Goal: Use online tool/utility: Utilize a website feature to perform a specific function

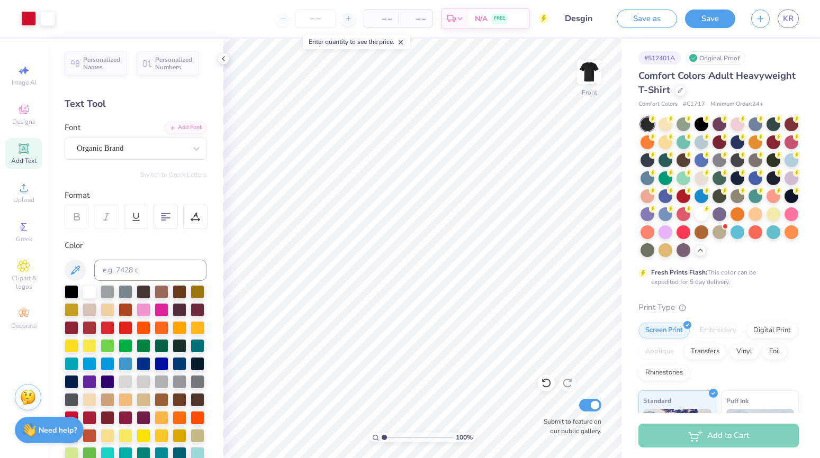
scroll to position [283, 0]
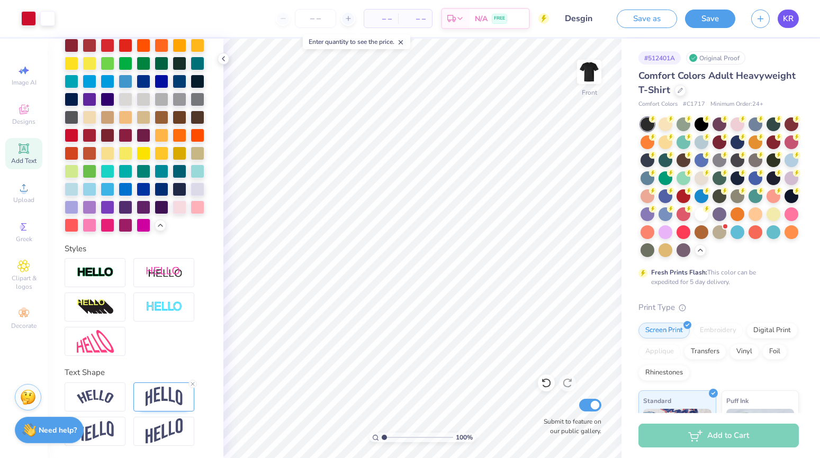
click at [786, 26] on link "KR" at bounding box center [788, 19] width 21 height 19
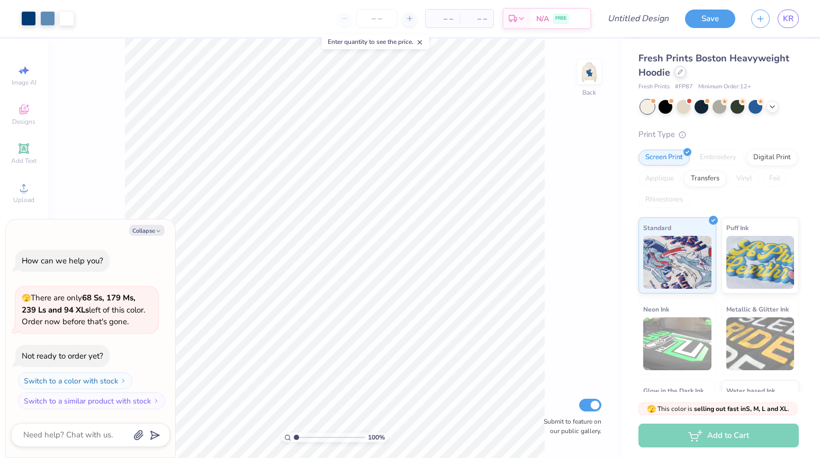
click at [679, 76] on div at bounding box center [680, 72] width 12 height 12
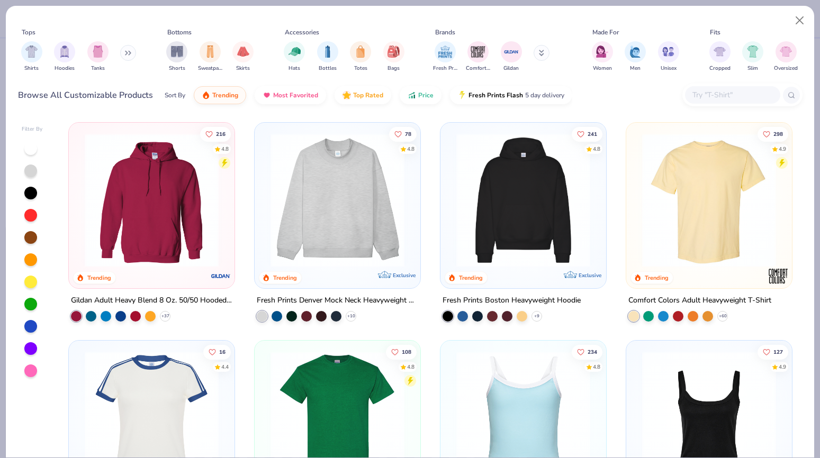
click at [698, 225] on img at bounding box center [709, 200] width 145 height 134
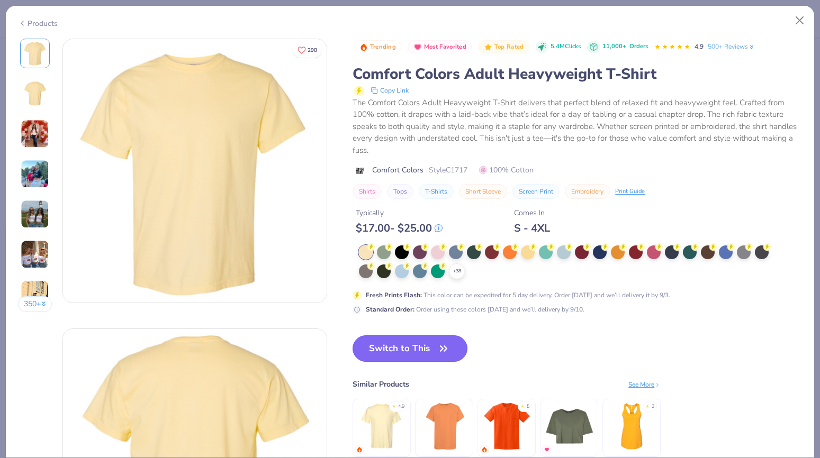
click at [422, 350] on button "Switch to This" at bounding box center [410, 349] width 115 height 26
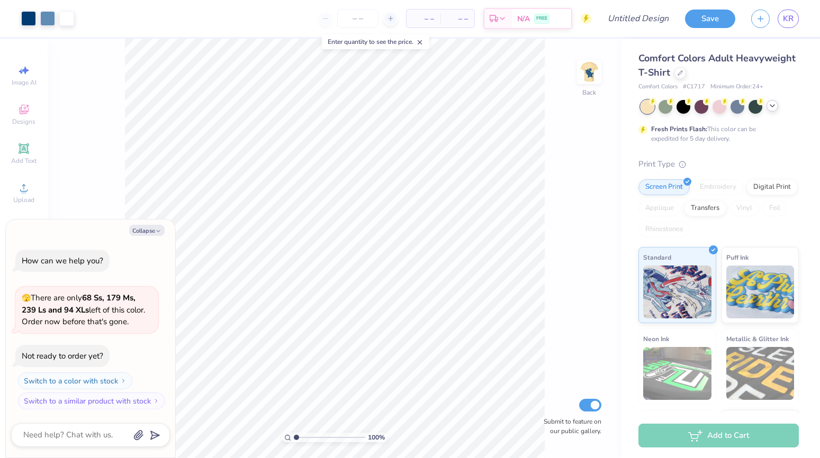
click at [776, 105] on icon at bounding box center [772, 106] width 8 height 8
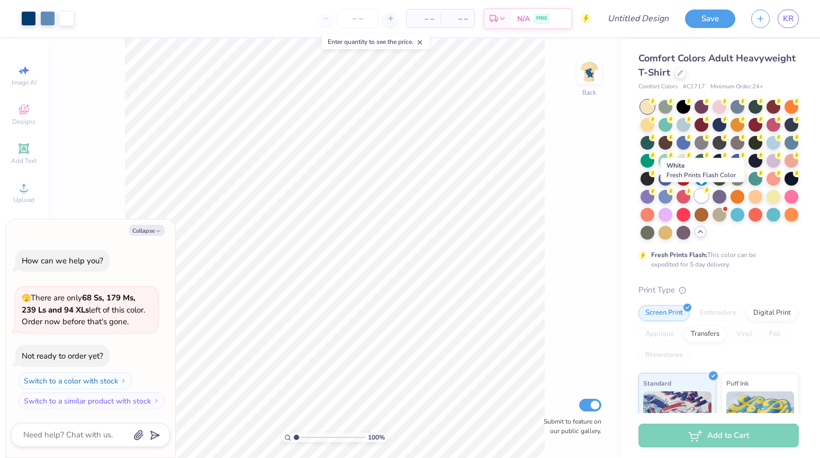
click at [699, 199] on div at bounding box center [702, 196] width 14 height 14
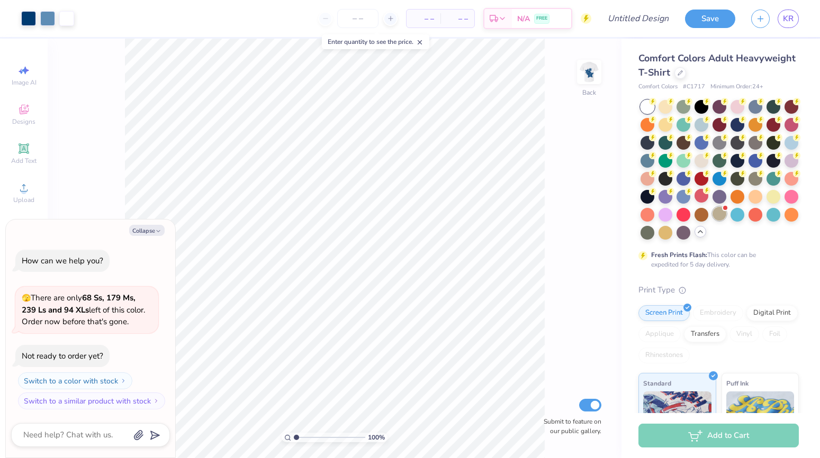
click at [719, 215] on div at bounding box center [720, 214] width 14 height 14
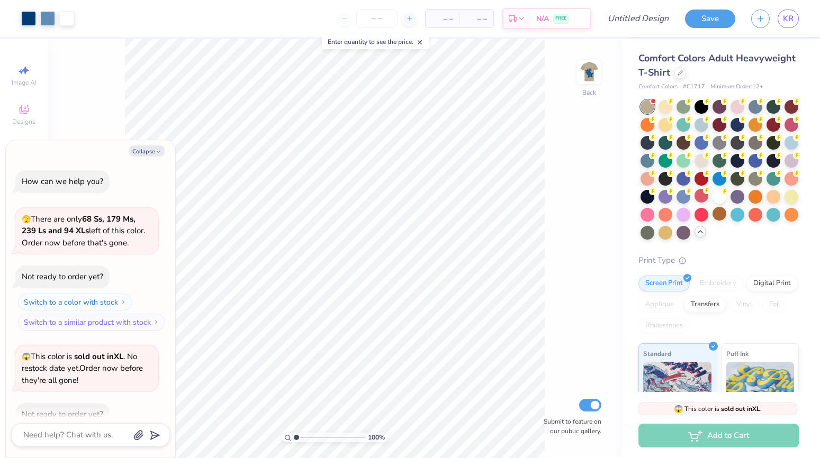
scroll to position [58, 0]
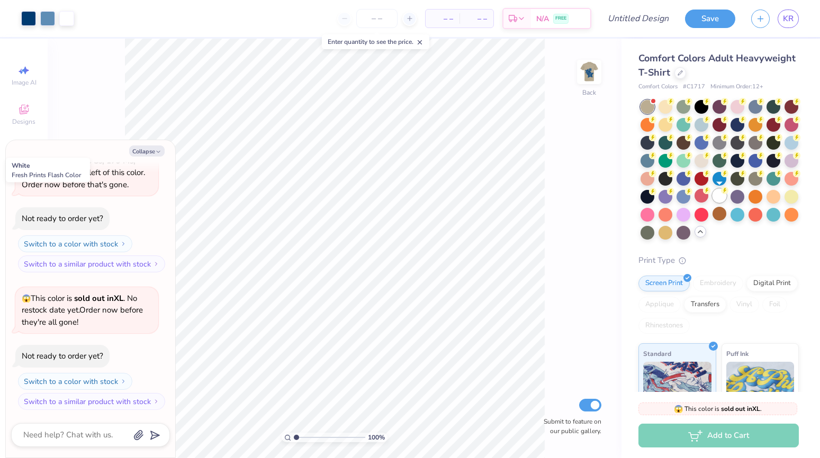
click at [721, 200] on div at bounding box center [720, 196] width 14 height 14
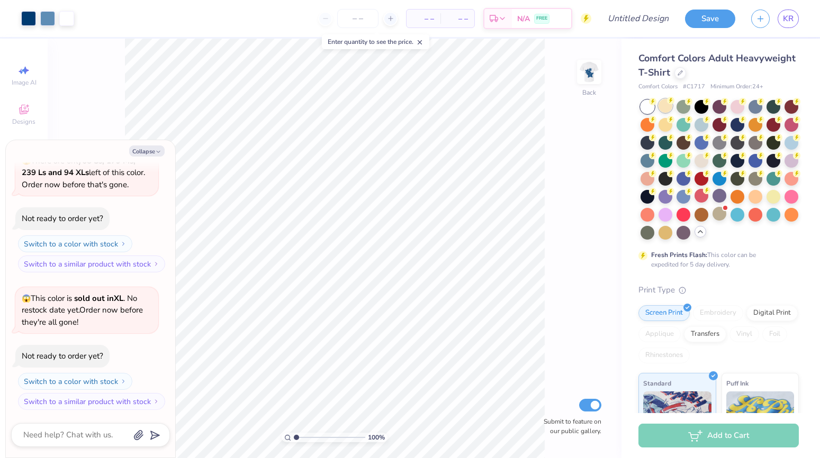
click at [663, 104] on div at bounding box center [666, 106] width 14 height 14
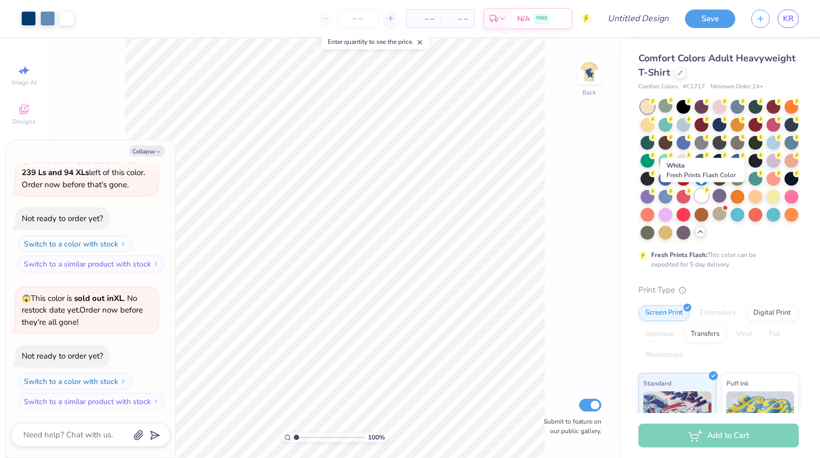
click at [704, 199] on div at bounding box center [702, 196] width 14 height 14
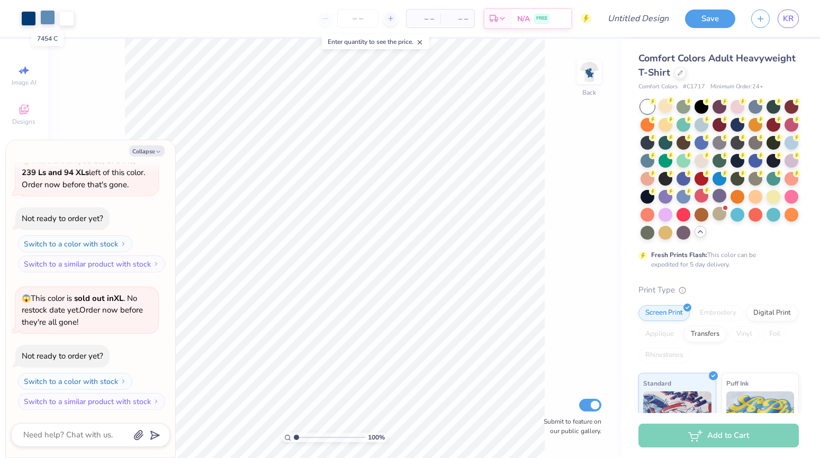
click at [47, 22] on div at bounding box center [47, 17] width 15 height 15
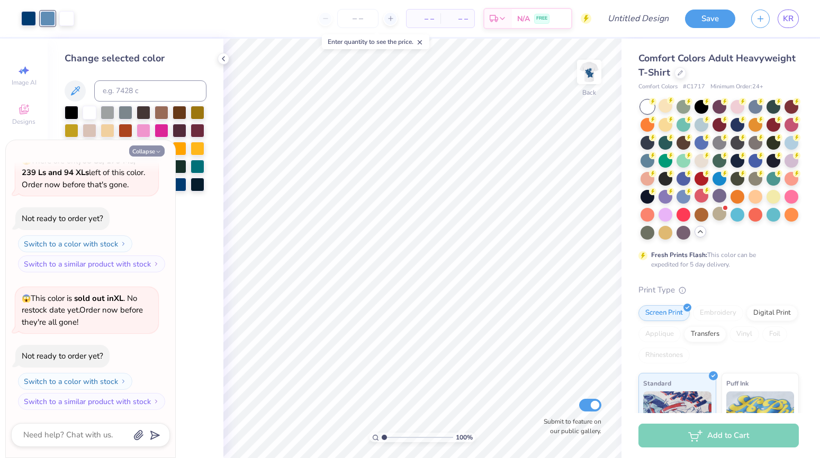
click at [150, 156] on button "Collapse" at bounding box center [146, 151] width 35 height 11
type textarea "x"
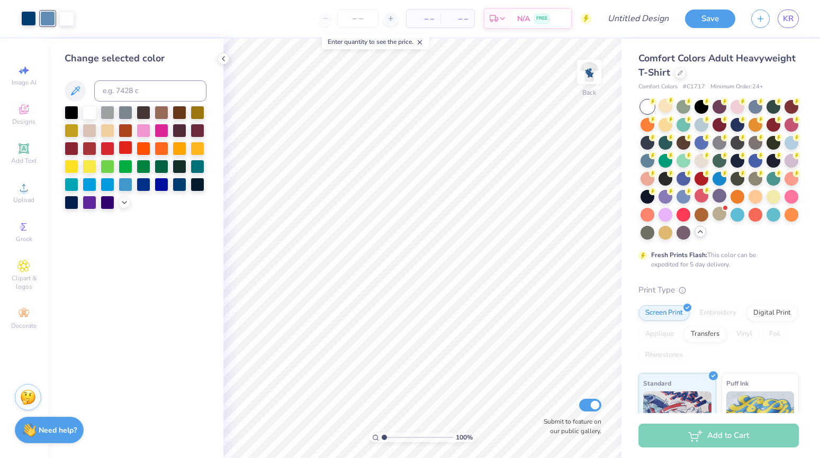
click at [121, 149] on div at bounding box center [126, 148] width 14 height 14
click at [111, 149] on div at bounding box center [108, 148] width 14 height 14
click at [29, 15] on div at bounding box center [28, 17] width 15 height 15
click at [124, 150] on div at bounding box center [126, 148] width 14 height 14
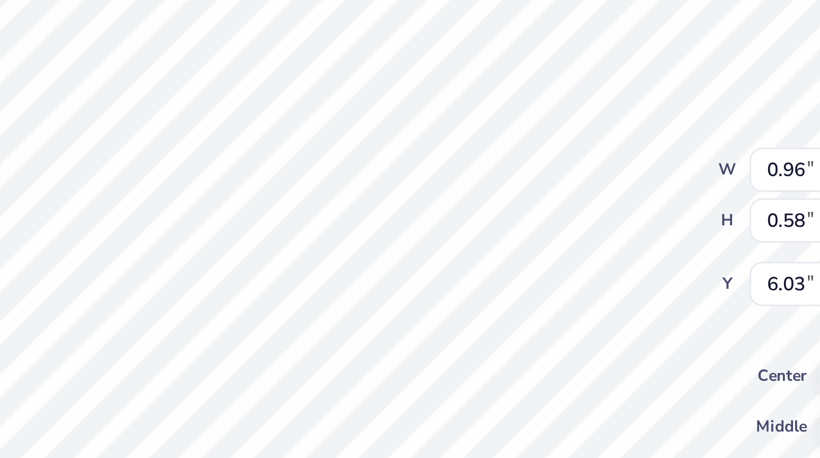
type textarea "Alpha"
type input "1.23"
type input "0.79"
type input "6.32"
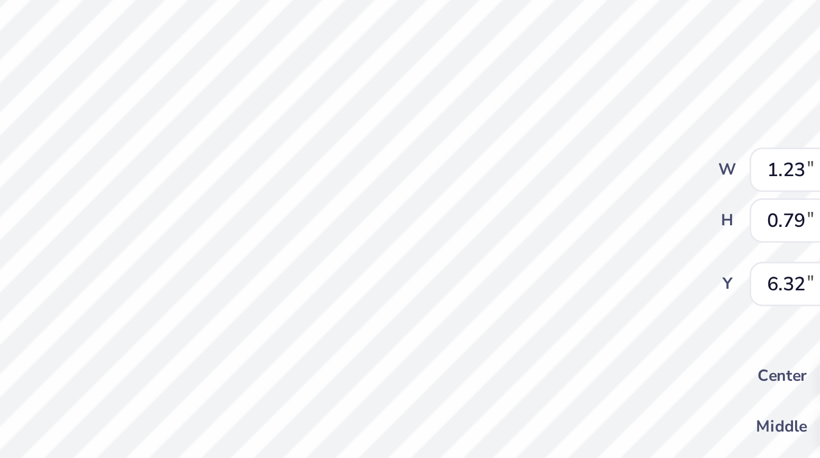
type textarea "Phi"
type input "6.48"
type input "1.93"
type input "0.91"
type input "5.89"
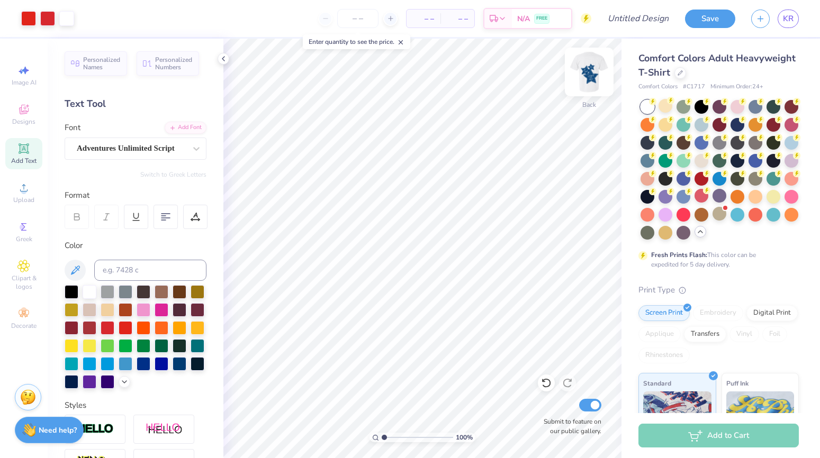
click at [589, 73] on img at bounding box center [589, 72] width 42 height 42
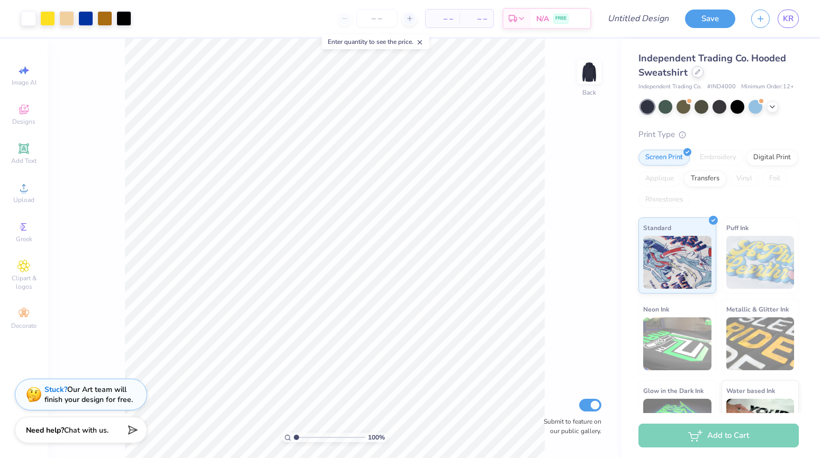
click at [697, 76] on div at bounding box center [698, 72] width 12 height 12
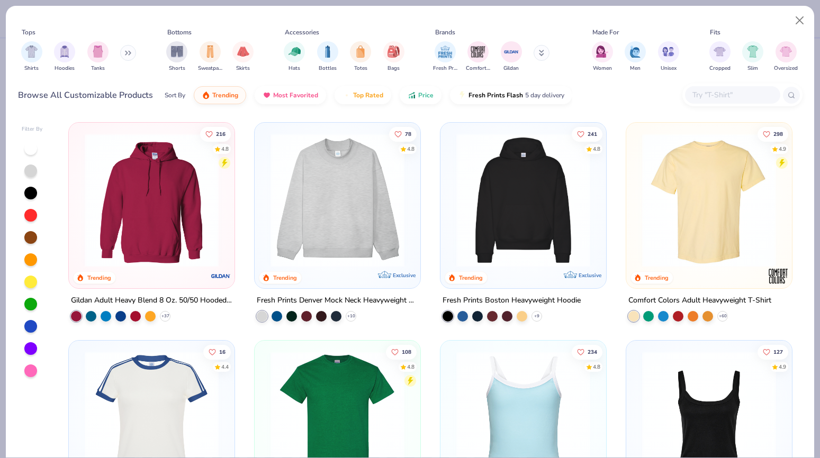
click at [679, 201] on img at bounding box center [709, 200] width 145 height 134
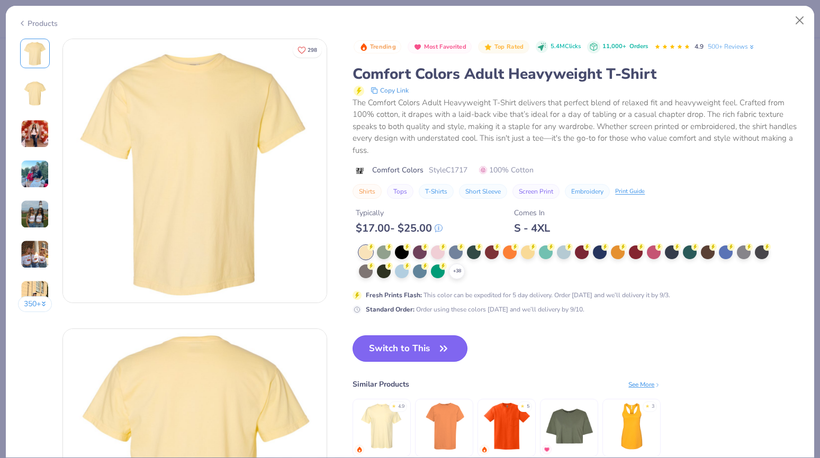
click at [391, 344] on button "Switch to This" at bounding box center [410, 349] width 115 height 26
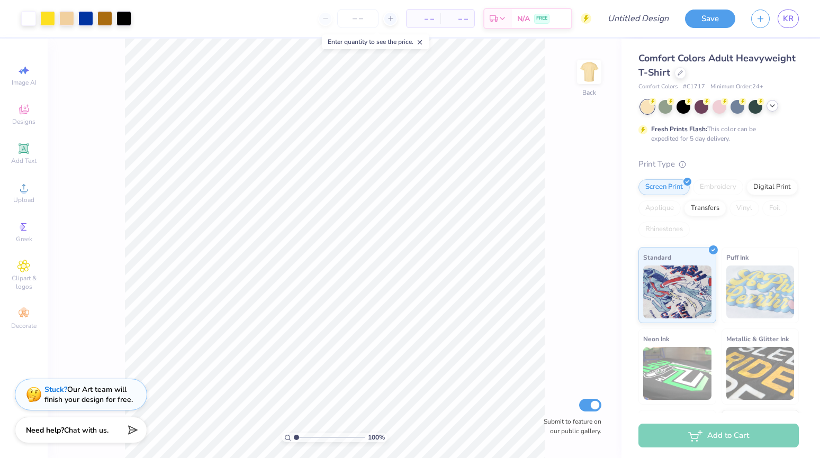
click at [772, 105] on icon at bounding box center [772, 106] width 8 height 8
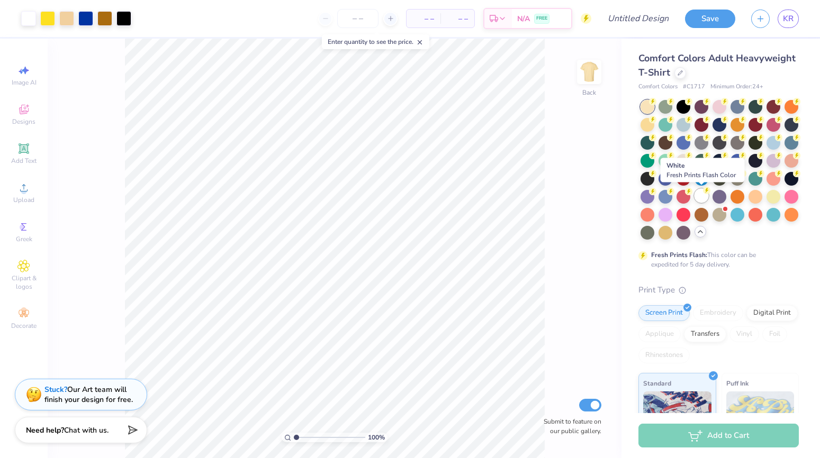
click at [702, 196] on div at bounding box center [702, 196] width 14 height 14
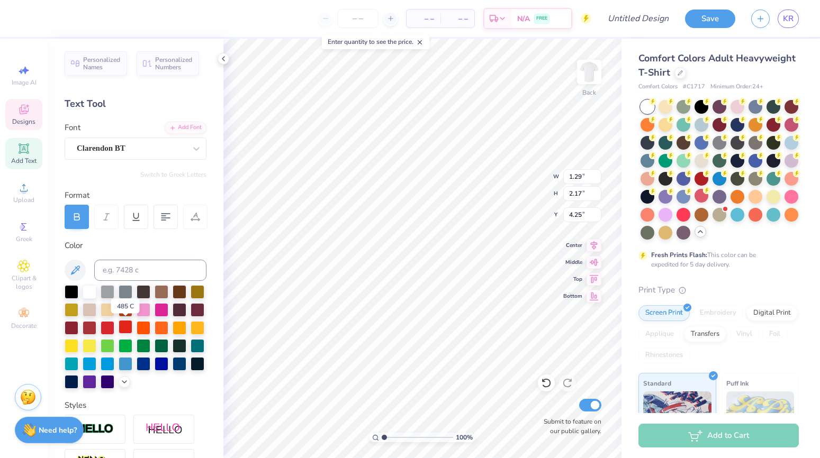
click at [125, 326] on div at bounding box center [126, 327] width 14 height 14
type input "4.24"
click at [124, 328] on div at bounding box center [126, 327] width 14 height 14
type input "1.30"
type input "2.18"
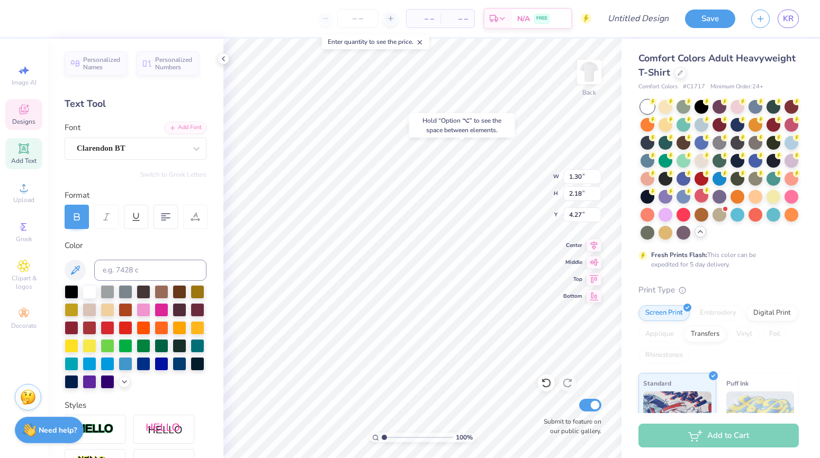
type input "4.19"
click at [131, 330] on div at bounding box center [126, 327] width 14 height 14
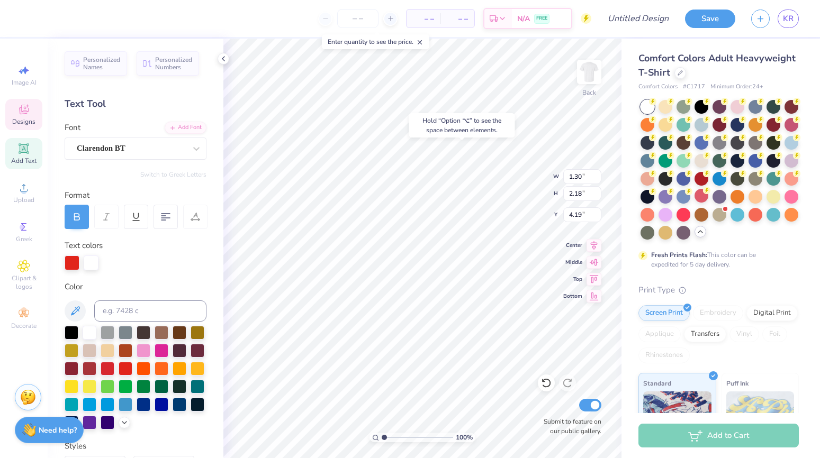
type input "1.33"
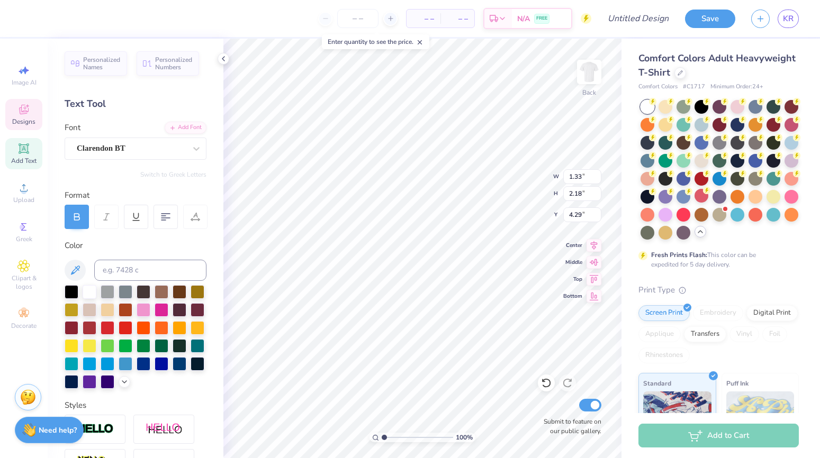
type input "4.19"
click at [127, 329] on div at bounding box center [126, 327] width 14 height 14
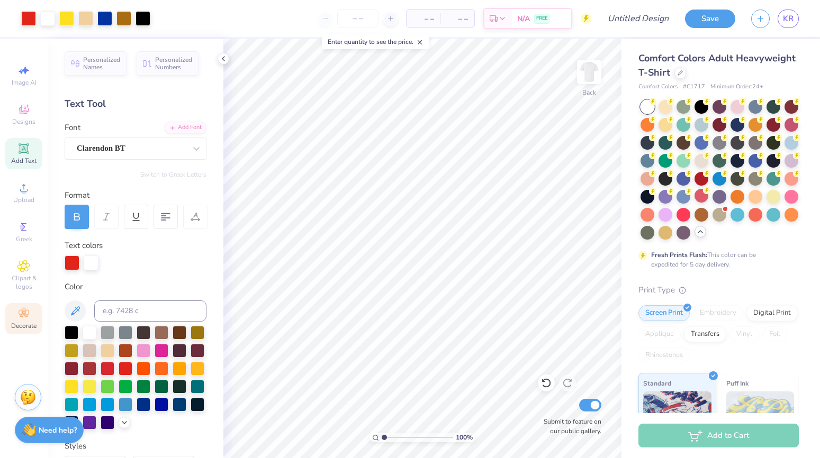
click at [24, 311] on circle at bounding box center [24, 311] width 6 height 6
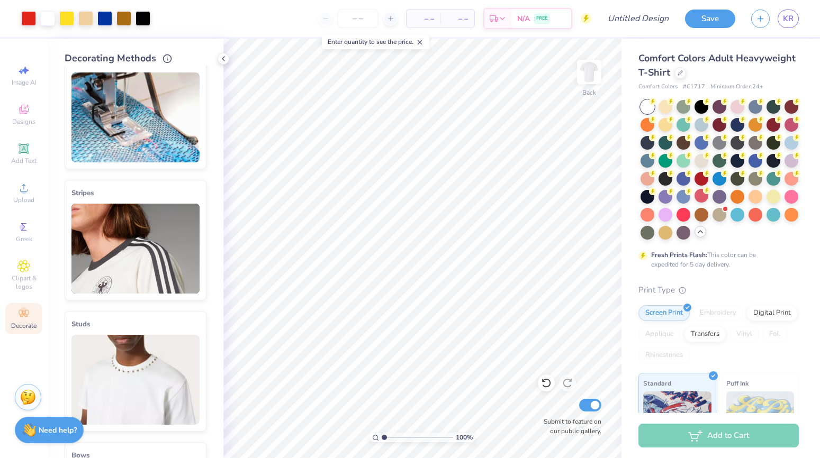
scroll to position [31, 0]
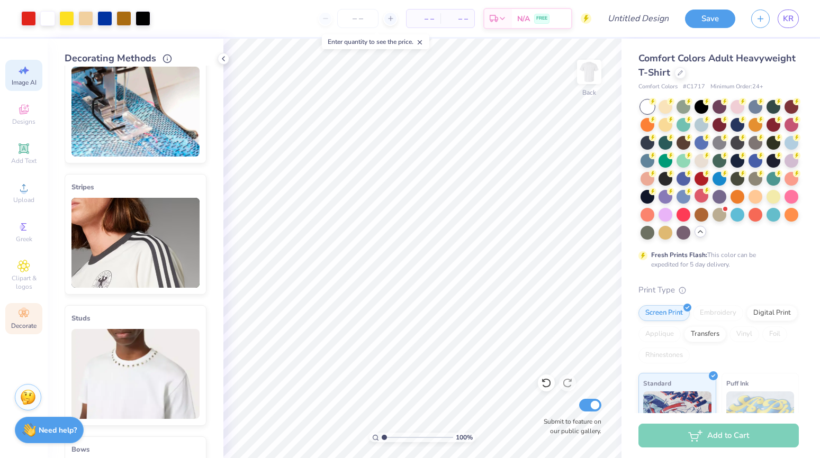
click at [34, 85] on span "Image AI" at bounding box center [24, 82] width 25 height 8
select select "4"
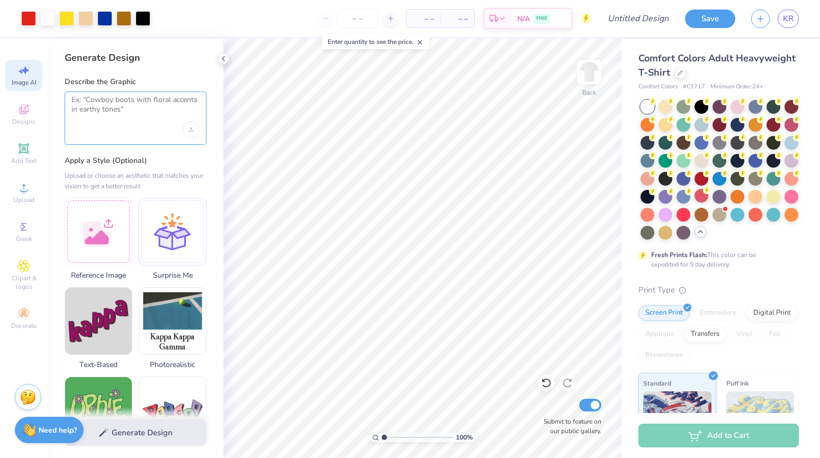
click at [92, 112] on textarea at bounding box center [135, 108] width 128 height 26
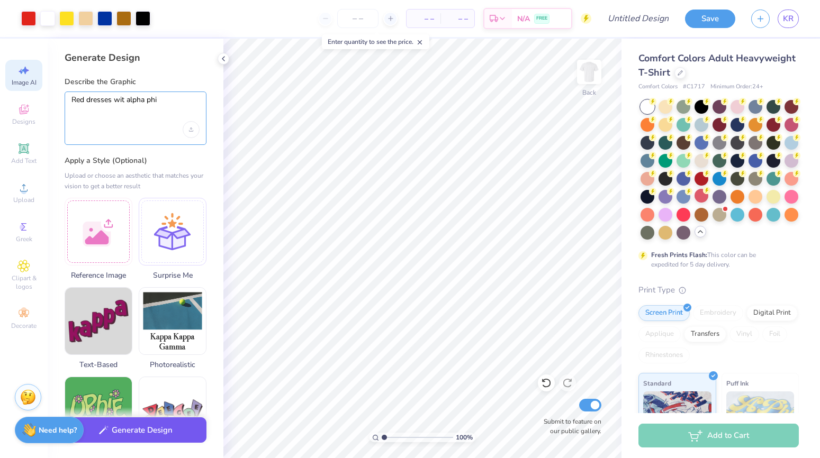
type textarea "Red dresses wit alpha phi"
click at [179, 432] on button "Generate Design" at bounding box center [136, 431] width 142 height 26
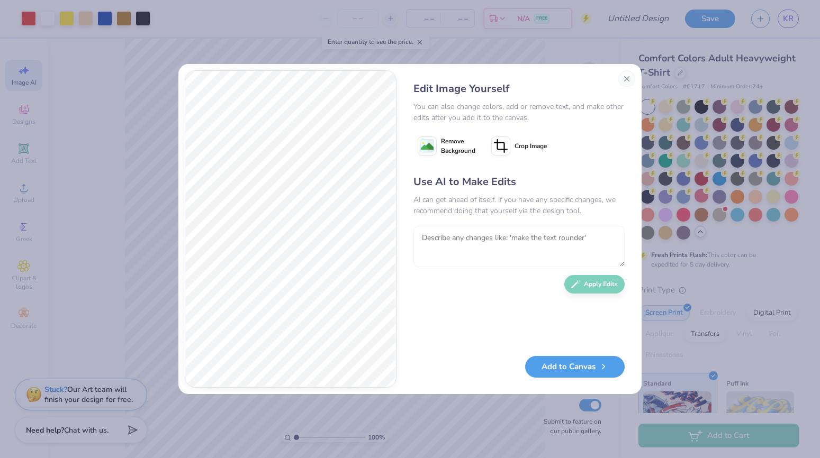
click at [464, 244] on textarea at bounding box center [518, 246] width 211 height 41
type textarea "Make the dresses in a row like on a clothing line but only 3 dresses"
click at [614, 286] on button "Apply Edits" at bounding box center [594, 282] width 60 height 19
click at [517, 241] on textarea at bounding box center [518, 246] width 211 height 41
type textarea "add some sparkles to the dresses"
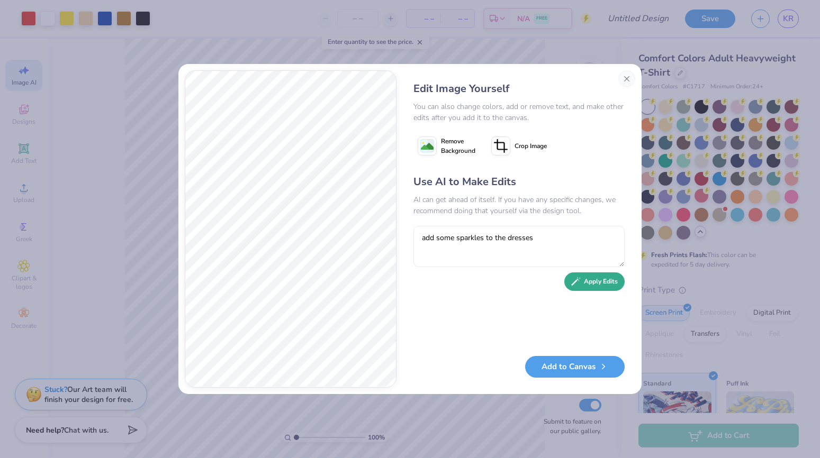
click at [600, 287] on button "Apply Edits" at bounding box center [594, 282] width 60 height 19
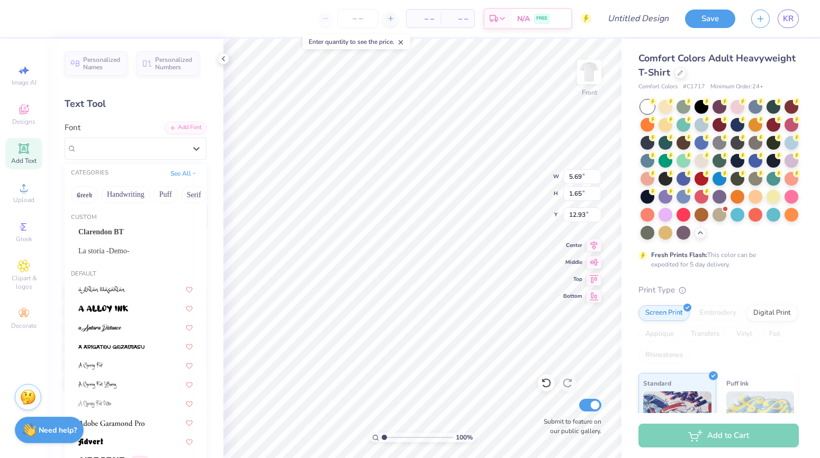
scroll to position [1, 1]
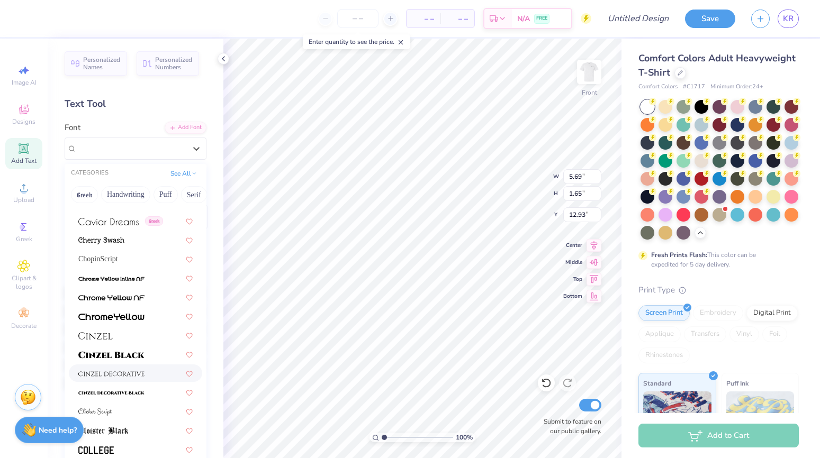
click at [127, 374] on img at bounding box center [111, 374] width 66 height 7
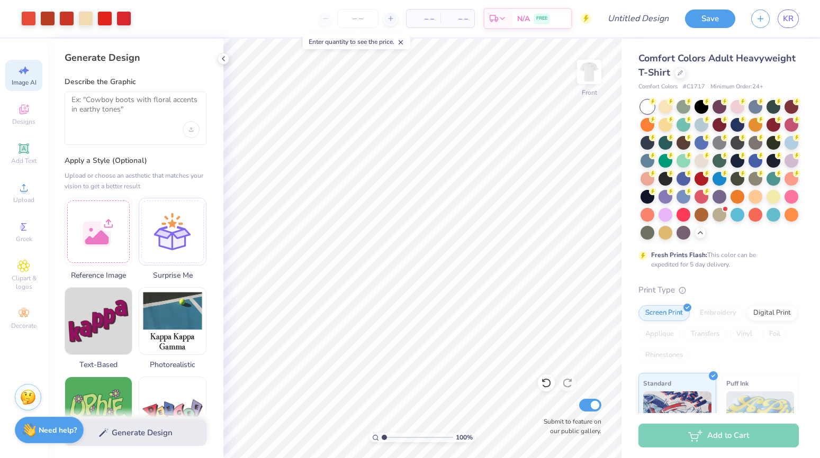
select select "4"
